Goal: Information Seeking & Learning: Learn about a topic

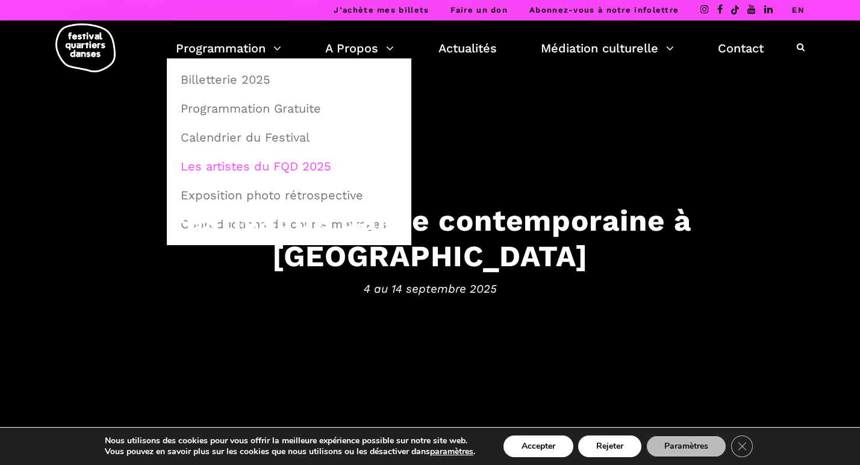
click at [244, 166] on link "Les artistes du FQD 2025" at bounding box center [288, 166] width 231 height 28
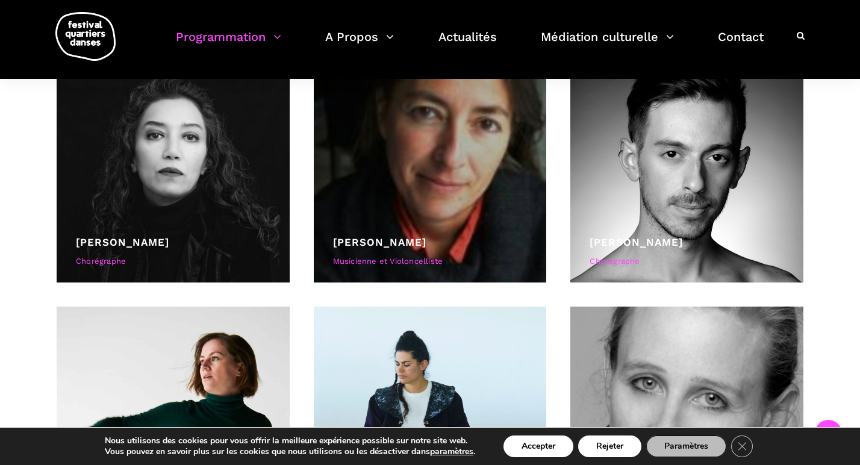
scroll to position [1091, 0]
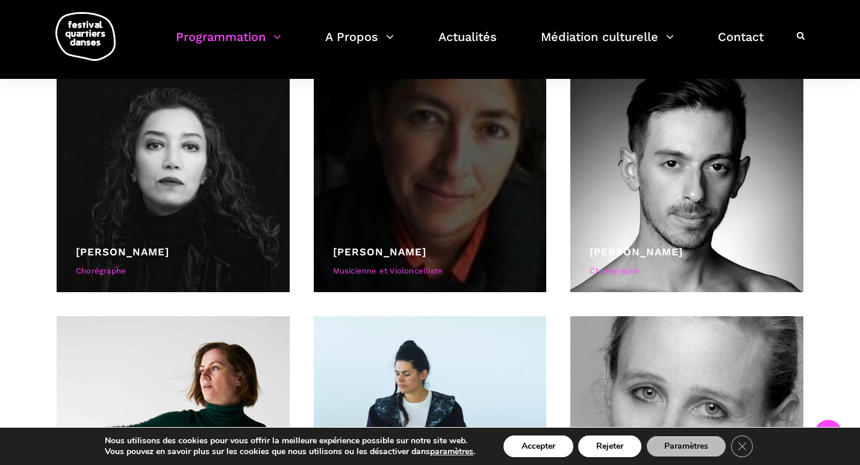
click at [542, 187] on div at bounding box center [430, 175] width 233 height 233
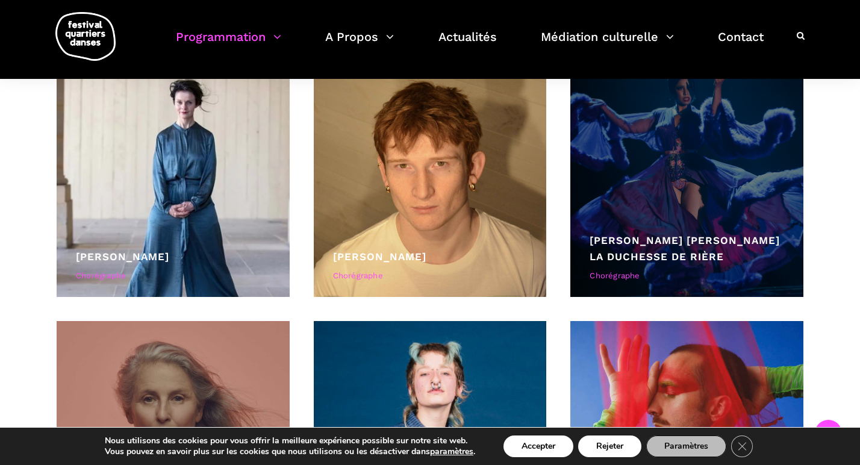
scroll to position [1855, 0]
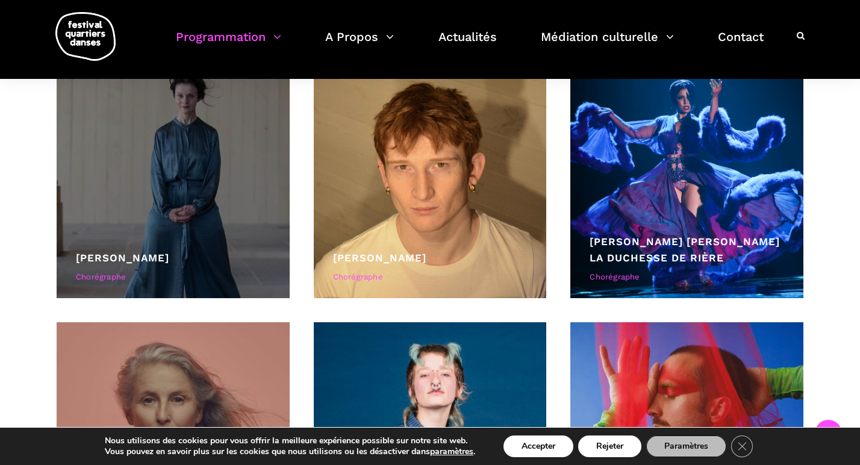
click at [173, 181] on div at bounding box center [173, 181] width 233 height 233
click at [126, 253] on link "[PERSON_NAME]" at bounding box center [122, 258] width 93 height 12
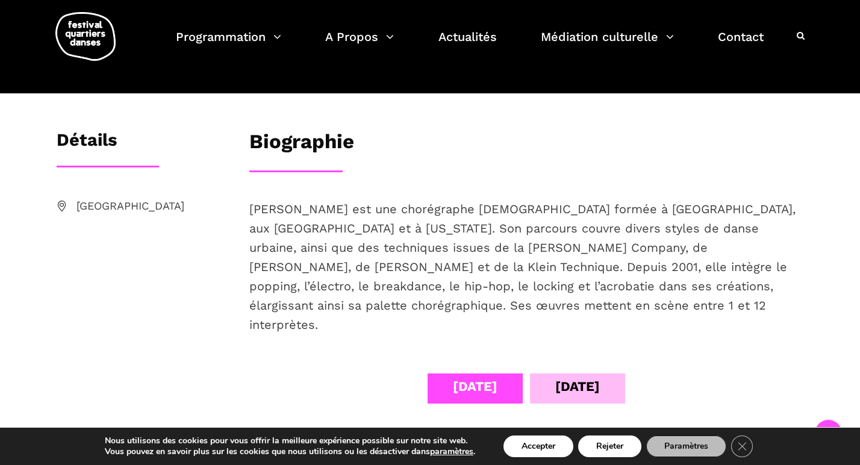
scroll to position [274, 0]
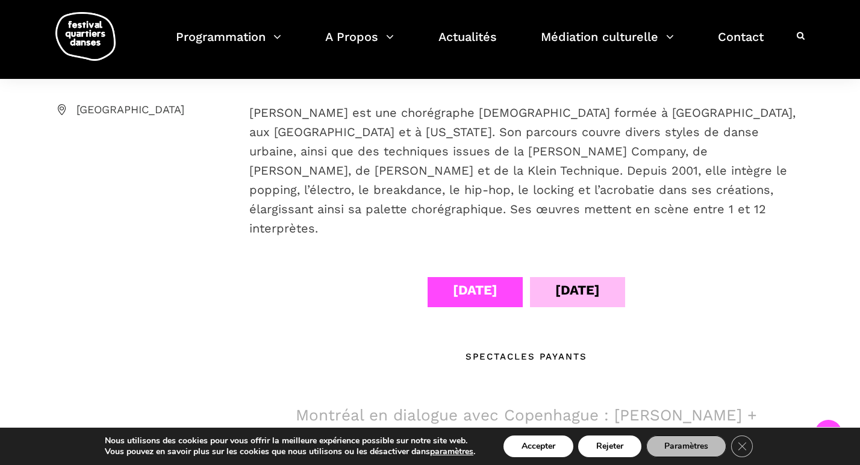
click at [583, 279] on div "[DATE]" at bounding box center [577, 289] width 45 height 21
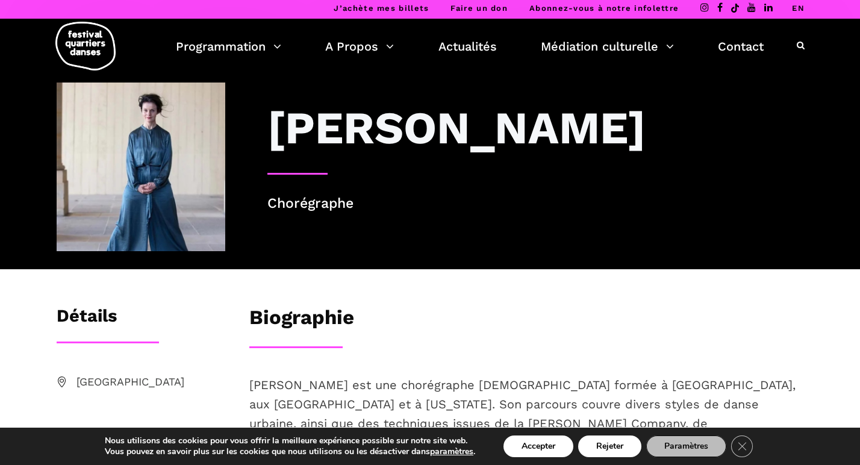
scroll to position [2, 0]
click at [353, 134] on h3 "Lene Boel" at bounding box center [456, 128] width 378 height 54
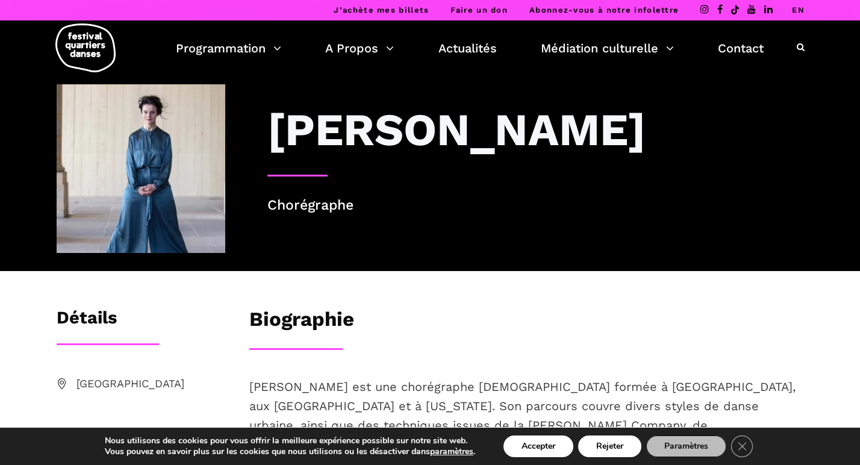
scroll to position [0, 0]
click at [147, 188] on img at bounding box center [141, 168] width 169 height 169
click at [147, 115] on img at bounding box center [141, 168] width 169 height 169
